Goal: Transaction & Acquisition: Purchase product/service

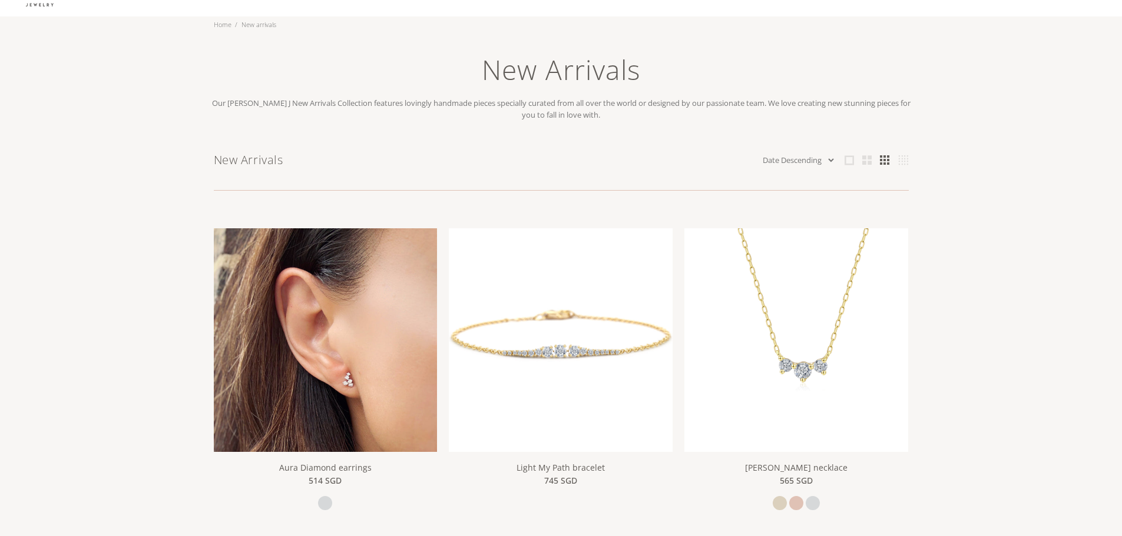
scroll to position [118, 0]
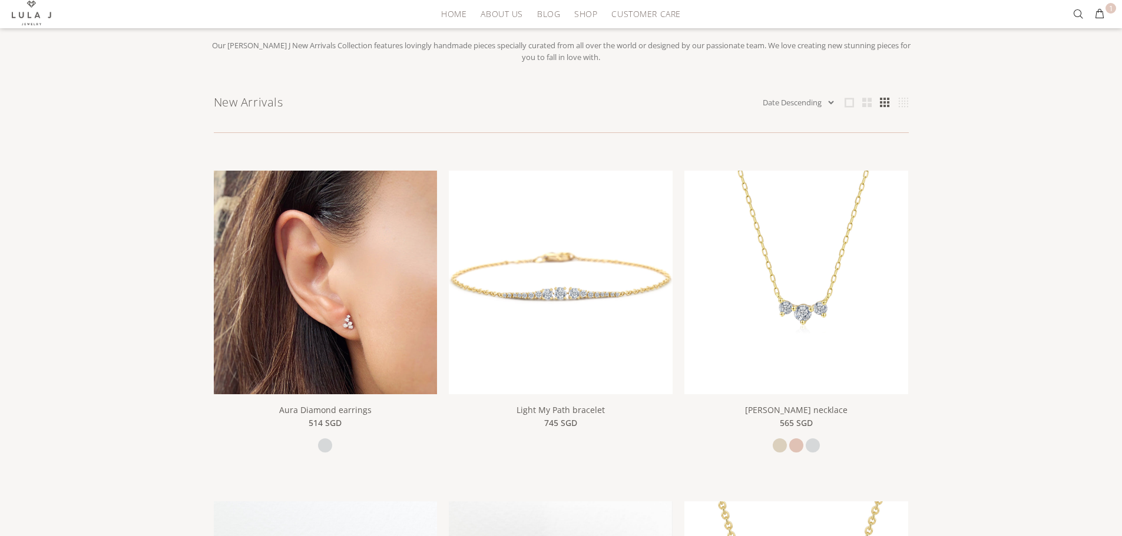
click at [289, 307] on img at bounding box center [326, 283] width 224 height 224
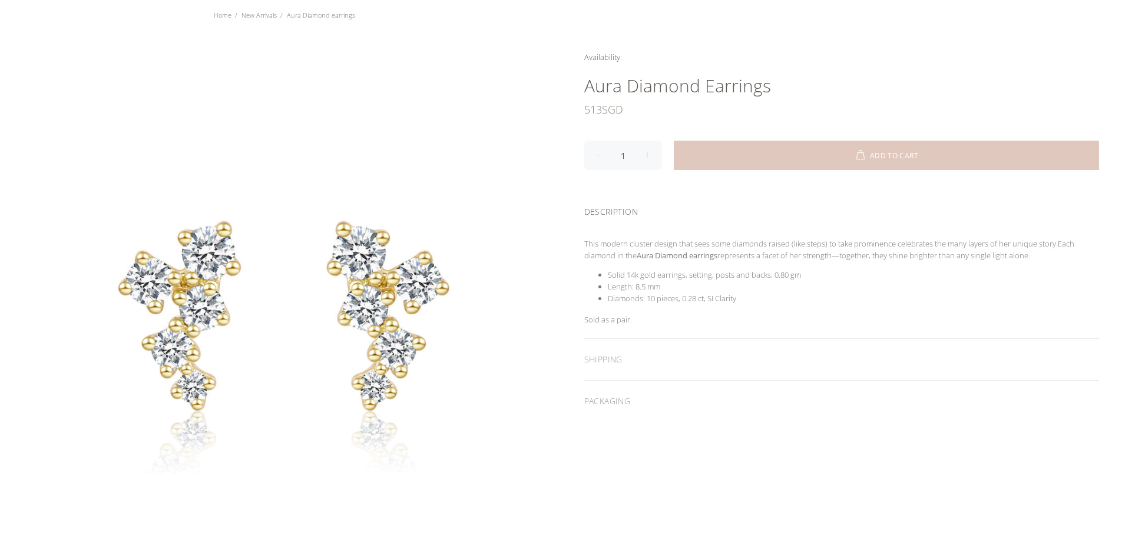
scroll to position [59, 0]
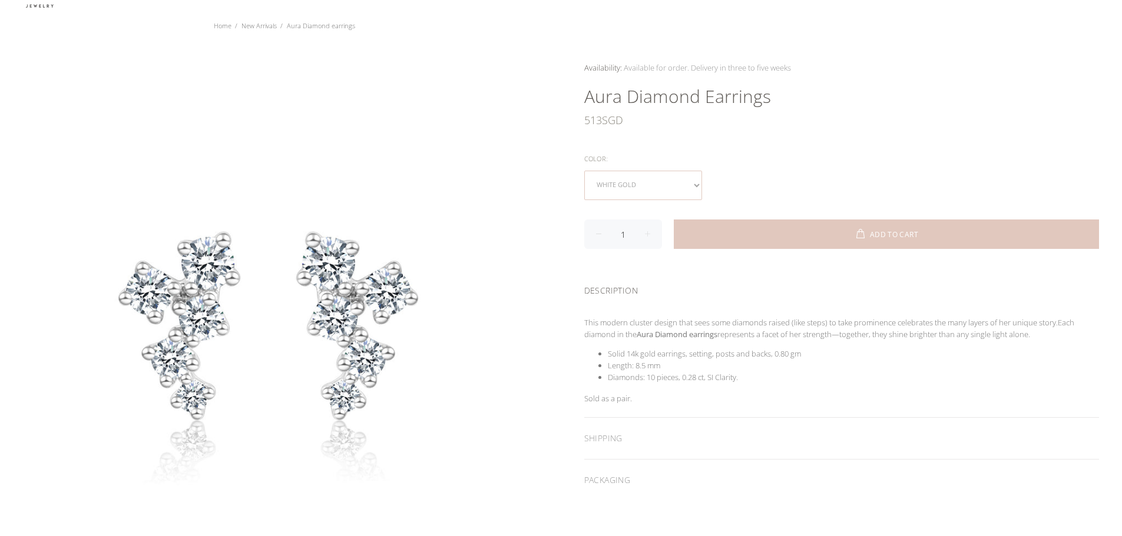
click at [650, 185] on select "white gold" at bounding box center [643, 185] width 118 height 29
click at [661, 188] on select "white gold" at bounding box center [643, 185] width 118 height 29
click at [762, 165] on div "Color:" at bounding box center [841, 158] width 515 height 15
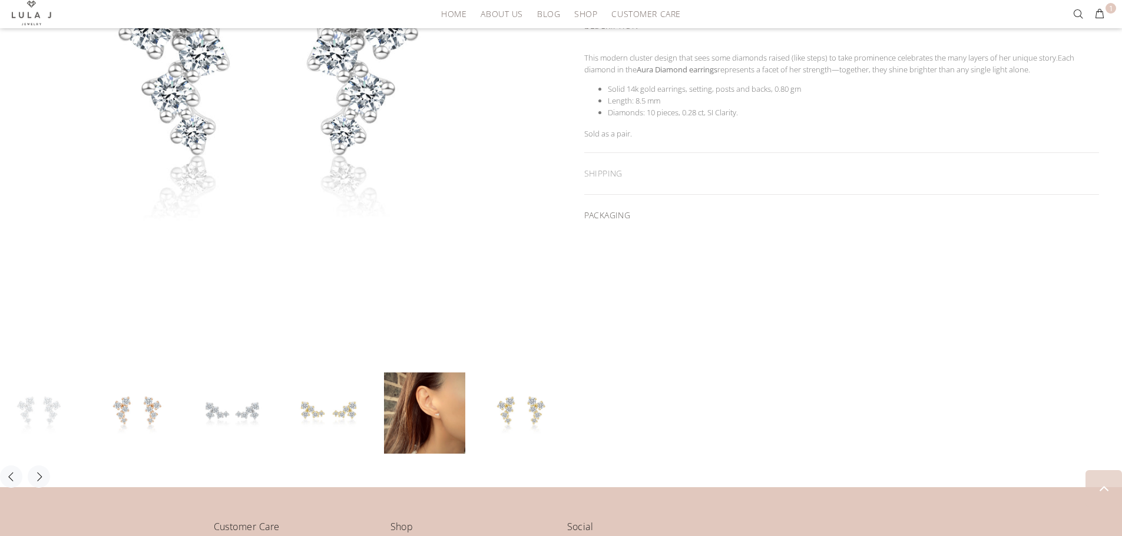
scroll to position [353, 0]
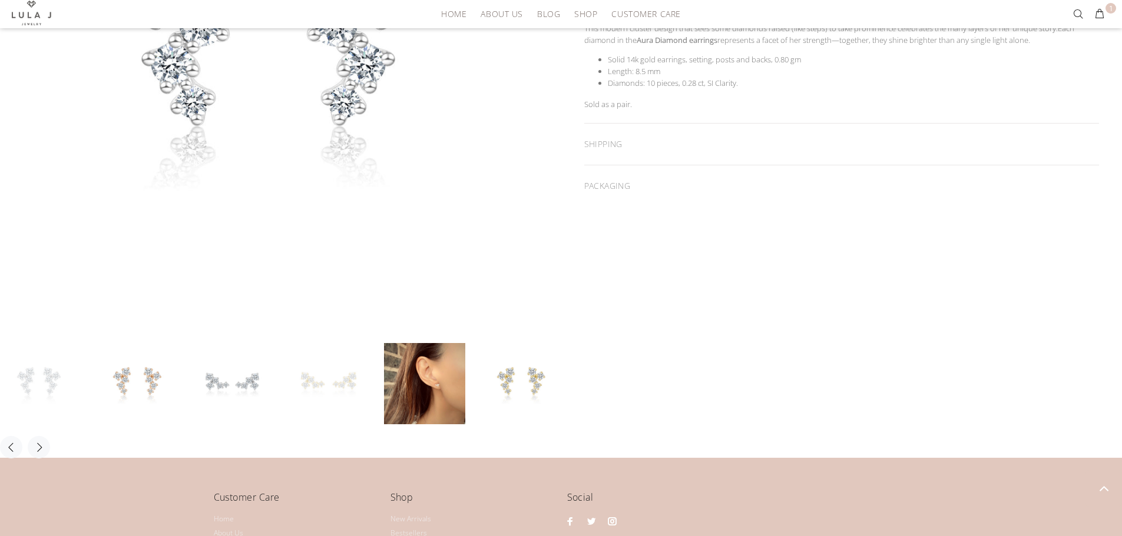
click at [319, 400] on link at bounding box center [328, 383] width 81 height 81
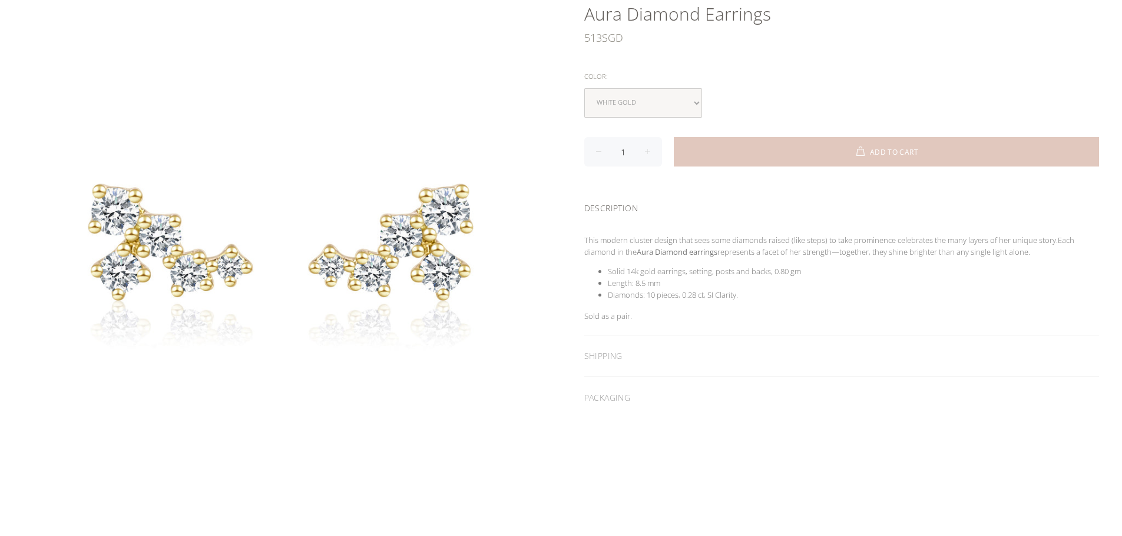
scroll to position [0, 0]
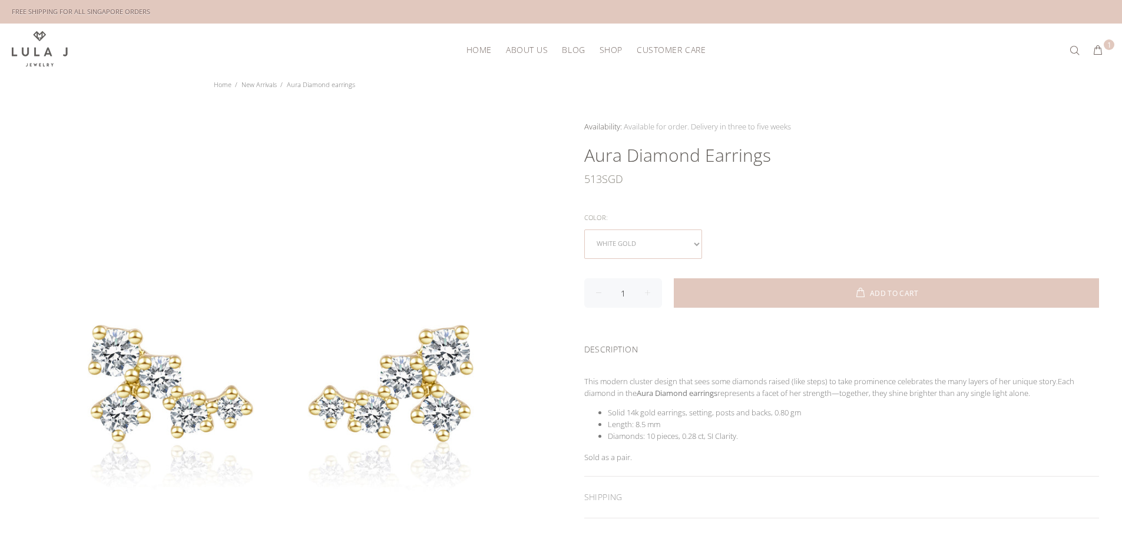
click at [660, 246] on select "white gold" at bounding box center [643, 244] width 118 height 29
click at [850, 177] on div "513 SGD" at bounding box center [841, 179] width 515 height 24
click at [662, 236] on select "white gold" at bounding box center [643, 244] width 118 height 29
click at [584, 230] on select "white gold" at bounding box center [643, 244] width 118 height 29
click at [831, 204] on div "Availability: In stock for Immediate Shipping Many In stock for Immediate Shipp…" at bounding box center [841, 340] width 561 height 439
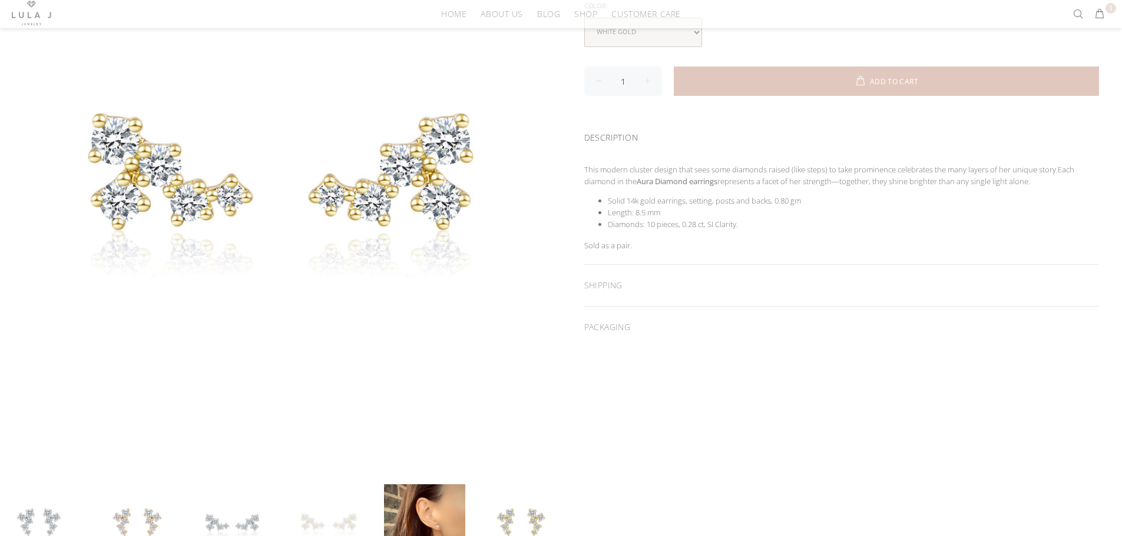
scroll to position [236, 0]
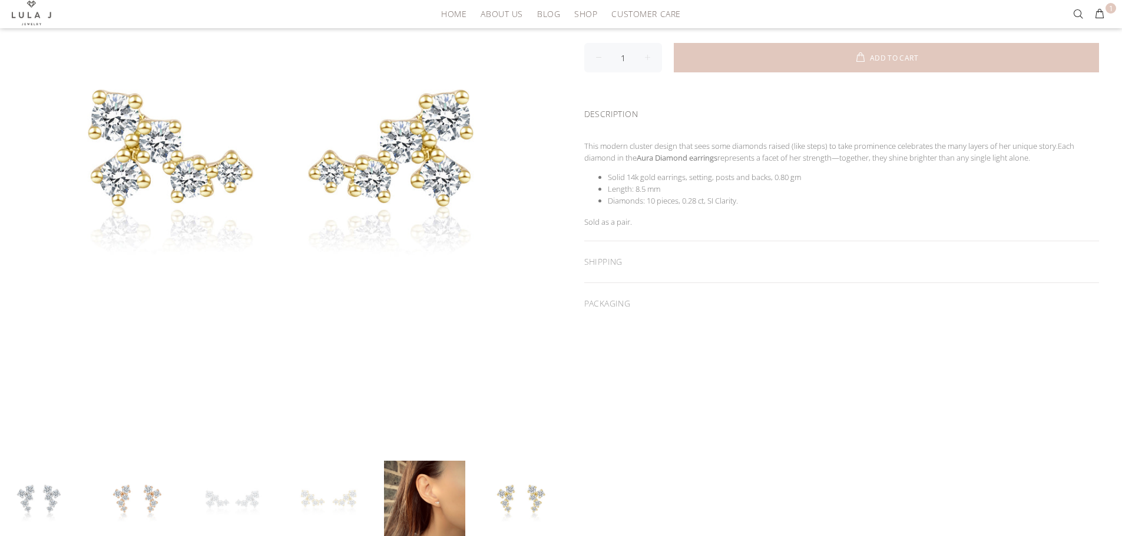
click at [208, 509] on link at bounding box center [232, 501] width 81 height 81
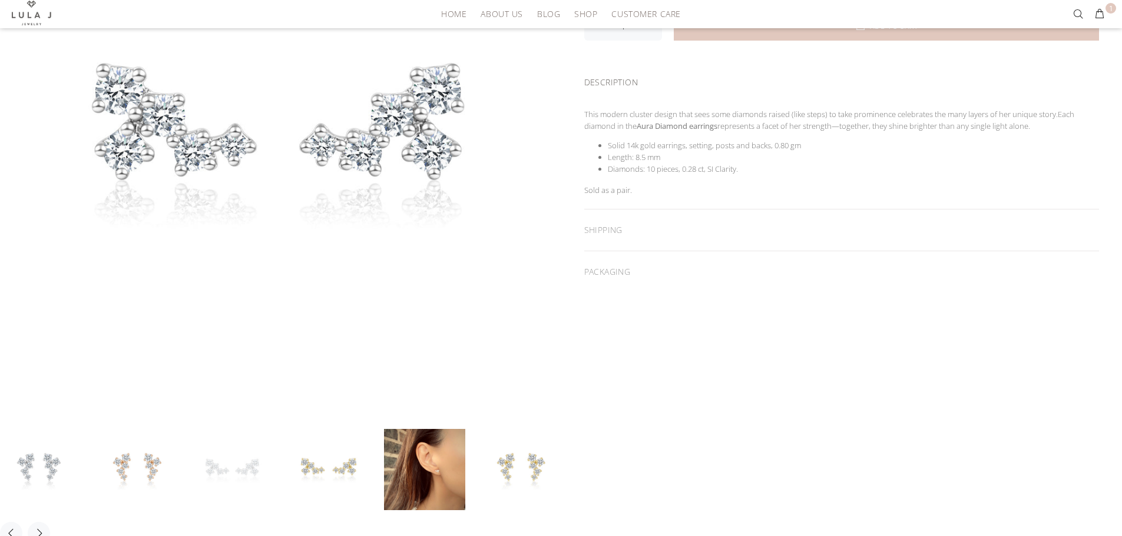
scroll to position [294, 0]
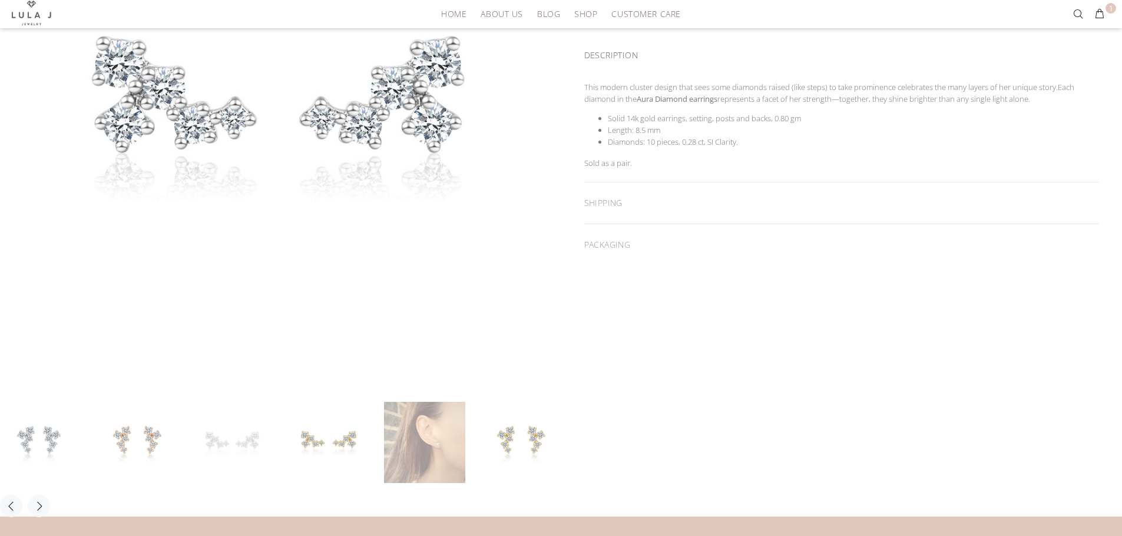
click at [453, 423] on link at bounding box center [424, 442] width 81 height 81
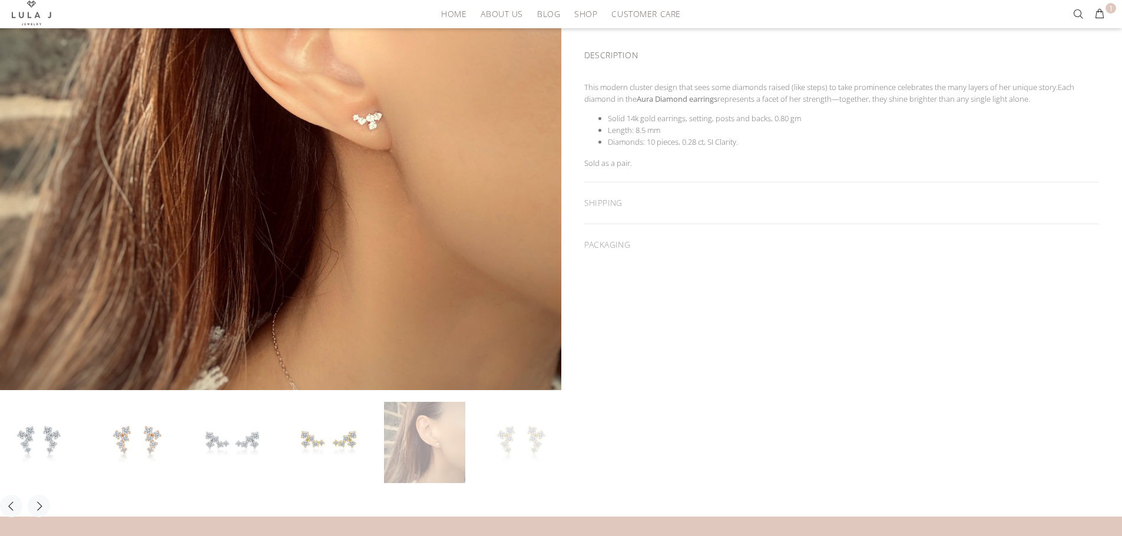
click at [526, 433] on link at bounding box center [520, 442] width 81 height 81
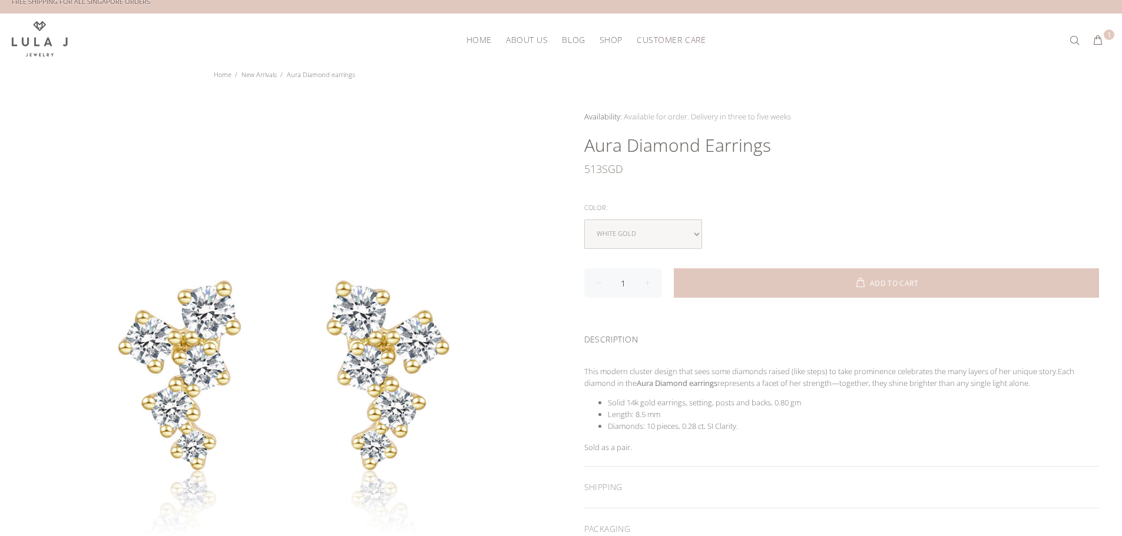
scroll to position [0, 0]
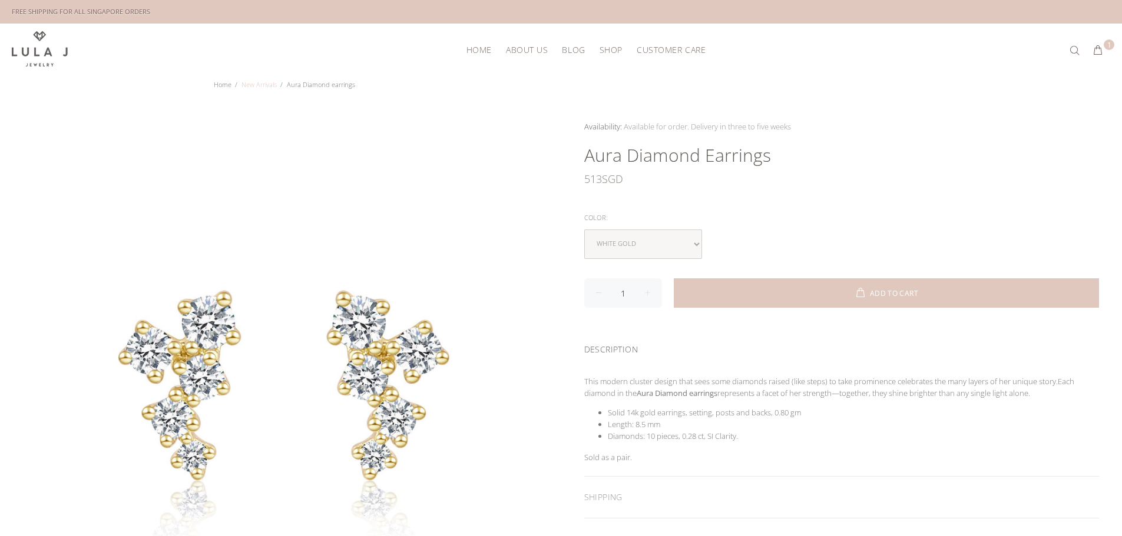
click at [272, 83] on link "New Arrivals" at bounding box center [258, 84] width 35 height 9
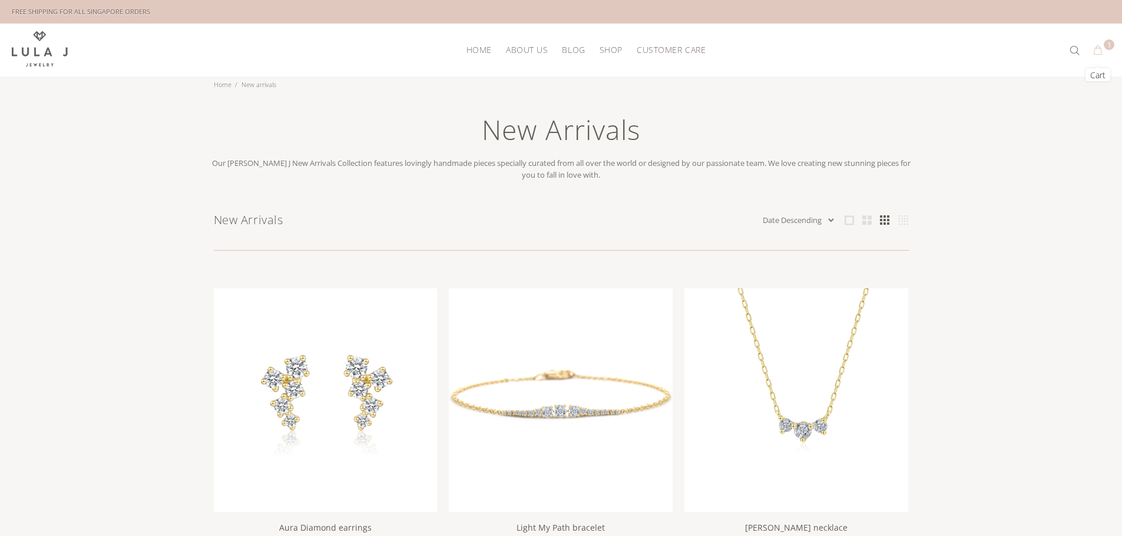
click at [1100, 47] on button "1" at bounding box center [1097, 50] width 21 height 19
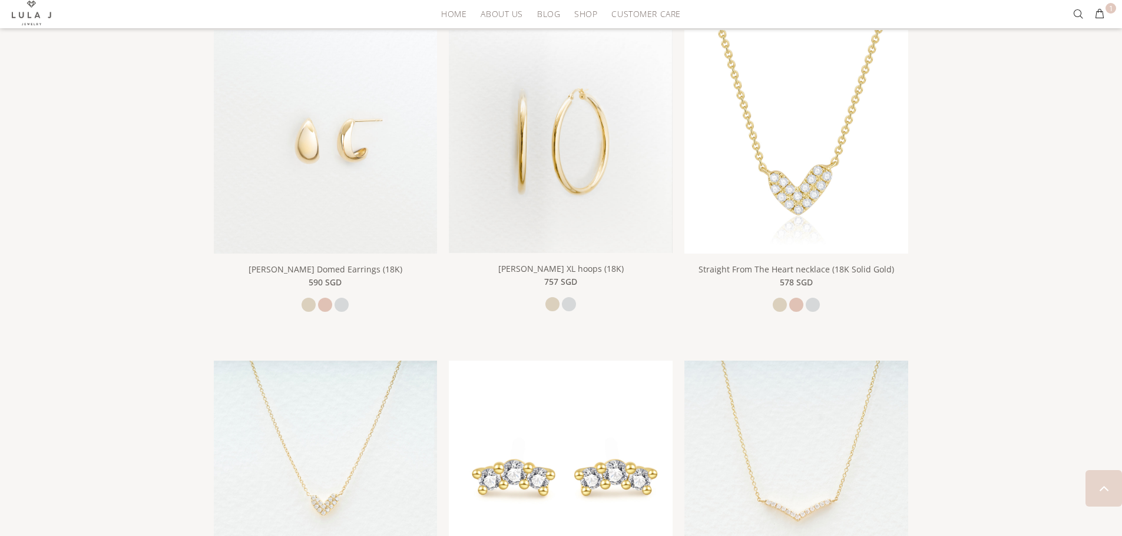
scroll to position [589, 0]
